Goal: Transaction & Acquisition: Purchase product/service

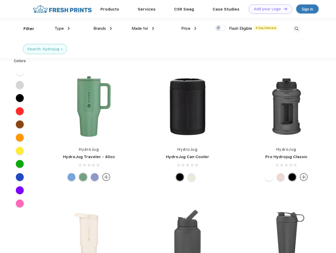
scroll to position [0, 0]
click at [268, 9] on link "Add your Logo Design Tool" at bounding box center [269, 8] width 43 height 9
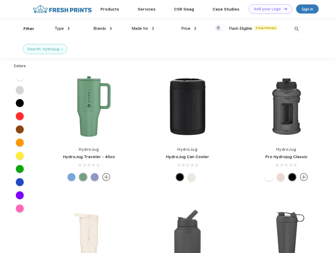
click at [0, 0] on div "Design Tool" at bounding box center [0, 0] width 0 height 0
click at [283, 9] on link "Add your Logo Design Tool" at bounding box center [269, 8] width 43 height 9
click at [25, 29] on div "Filter" at bounding box center [28, 29] width 11 height 6
click at [62, 28] on span "Type" at bounding box center [59, 28] width 9 height 5
click at [102, 28] on span "Brands" at bounding box center [99, 28] width 13 height 5
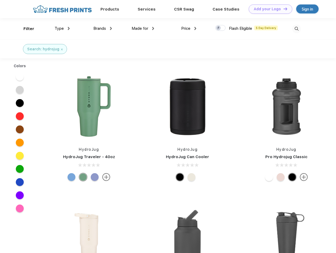
click at [143, 28] on span "Made for" at bounding box center [139, 28] width 17 height 5
click at [189, 28] on span "Price" at bounding box center [185, 28] width 9 height 5
click at [220, 28] on div at bounding box center [220, 28] width 10 height 6
click at [218, 28] on input "checkbox" at bounding box center [216, 26] width 3 height 3
click at [296, 29] on img at bounding box center [296, 28] width 9 height 9
